Goal: Task Accomplishment & Management: Use online tool/utility

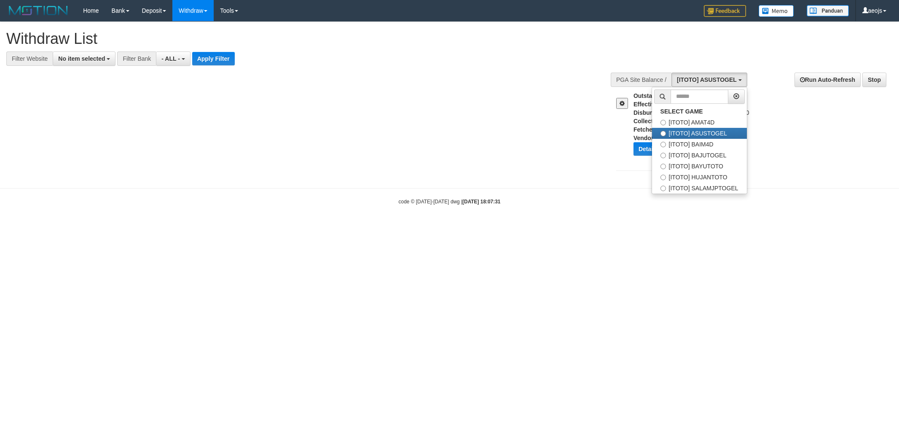
select select
click at [713, 175] on label "[ITOTO] HUJANTOTO" at bounding box center [699, 177] width 95 height 11
select select "***"
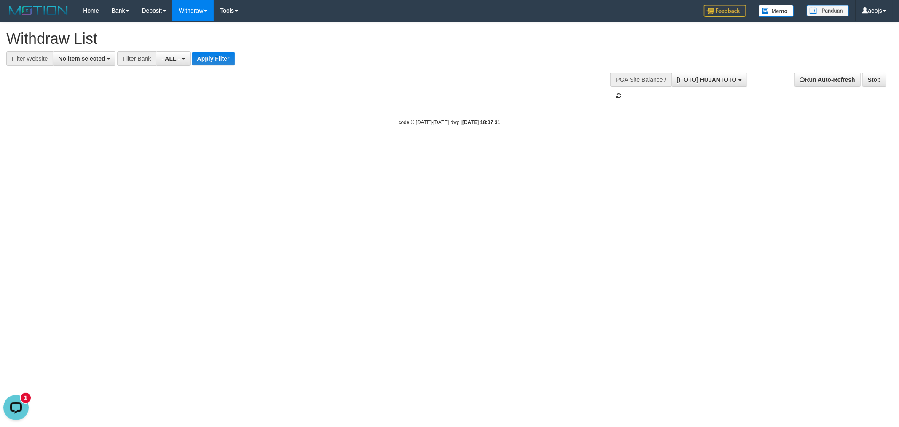
scroll to position [43, 0]
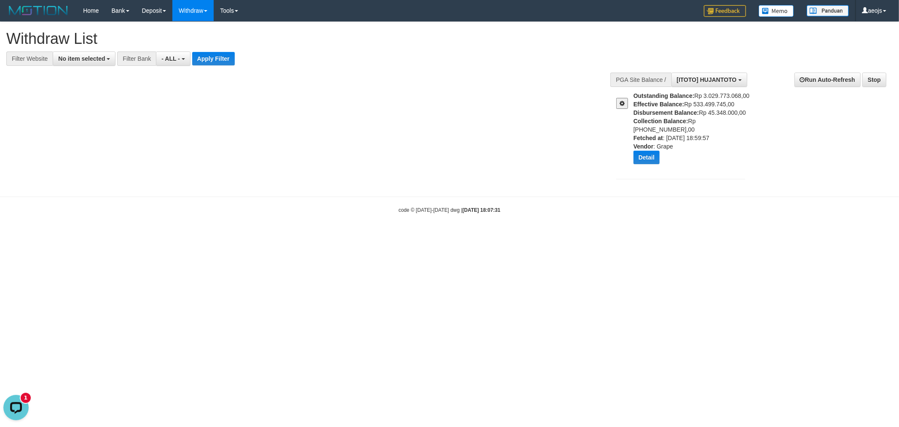
click at [623, 102] on span at bounding box center [622, 103] width 5 height 6
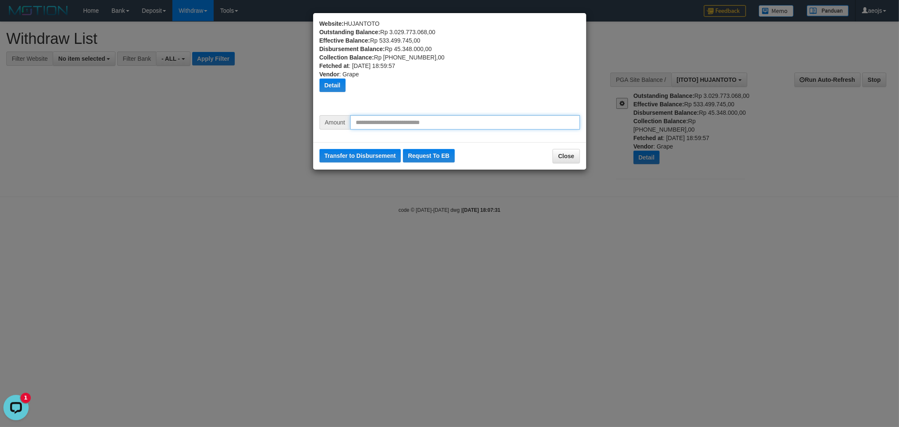
click at [394, 119] on input "text" at bounding box center [465, 122] width 230 height 14
type input "*********"
click at [377, 154] on button "Transfer to Disbursement" at bounding box center [361, 155] width 82 height 13
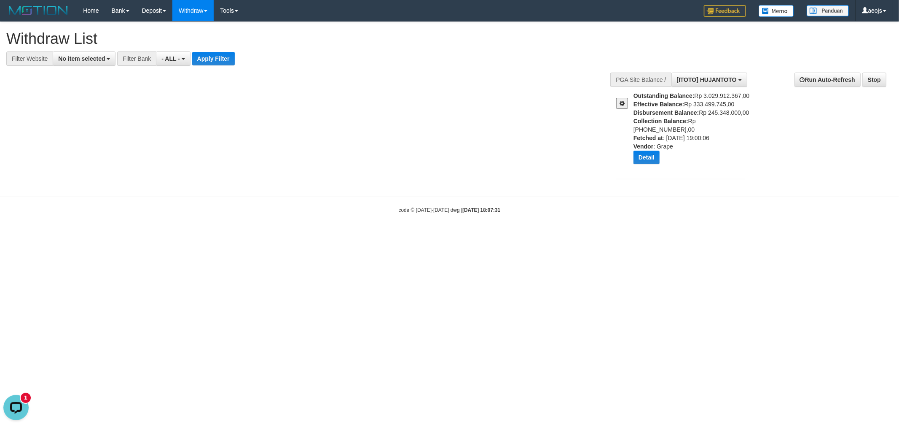
click at [592, 235] on html "Toggle navigation Home Bank Account List Load By Website Group [ITOTO] AMAT4D G…" at bounding box center [449, 117] width 899 height 235
click at [700, 81] on span "[ITOTO] HUJANTOTO" at bounding box center [707, 79] width 60 height 7
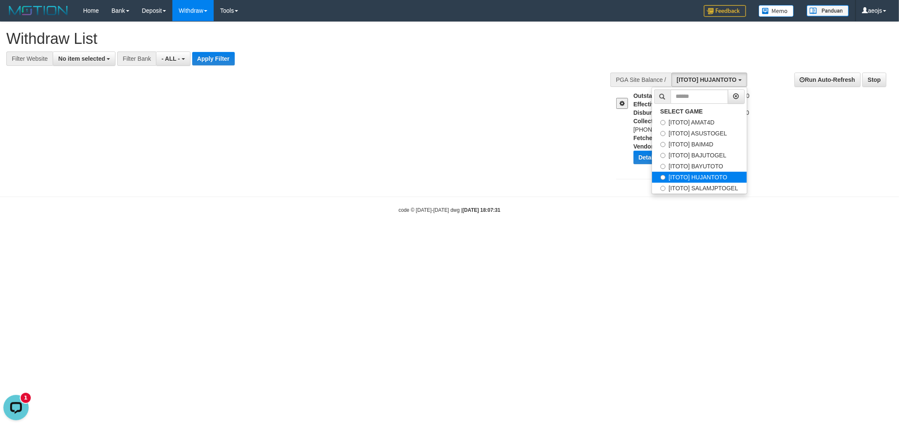
click at [703, 182] on label "[ITOTO] HUJANTOTO" at bounding box center [699, 177] width 95 height 11
click at [705, 187] on label "[ITOTO] SALAMJPTOGEL" at bounding box center [699, 188] width 95 height 11
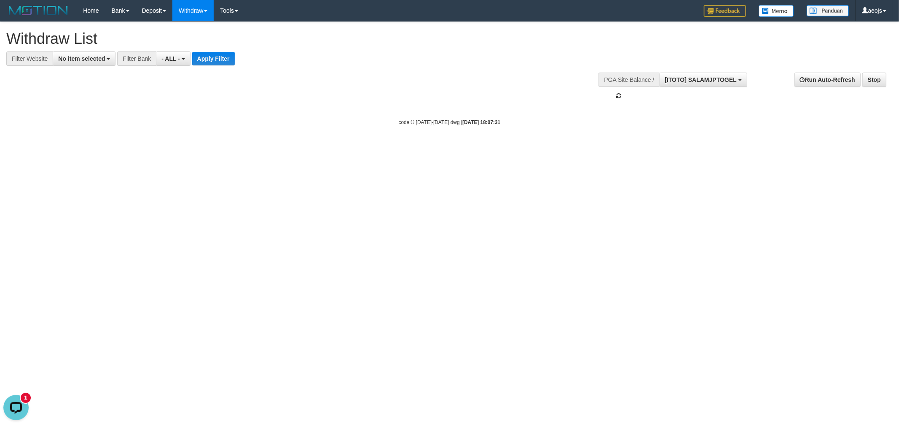
scroll to position [50, 0]
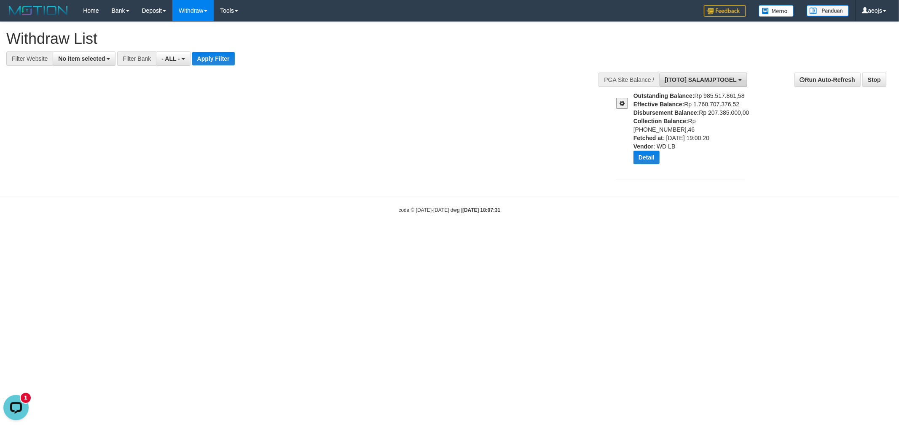
click at [726, 83] on button "[ITOTO] SALAMJPTOGEL" at bounding box center [704, 80] width 88 height 14
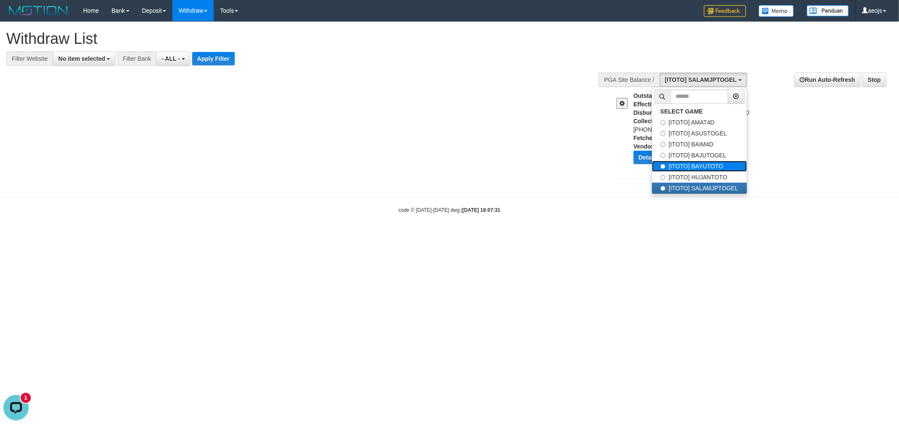
click at [700, 163] on label "[ITOTO] BAYUTOTO" at bounding box center [699, 166] width 95 height 11
select select "***"
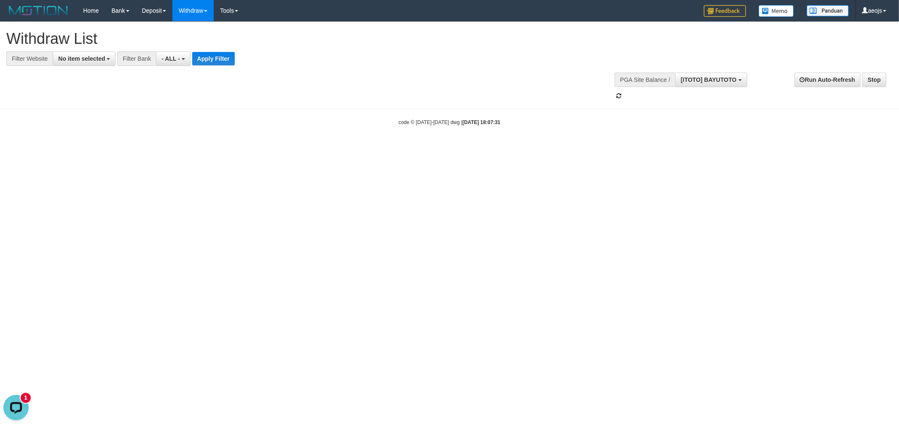
scroll to position [43, 0]
